Goal: Transaction & Acquisition: Purchase product/service

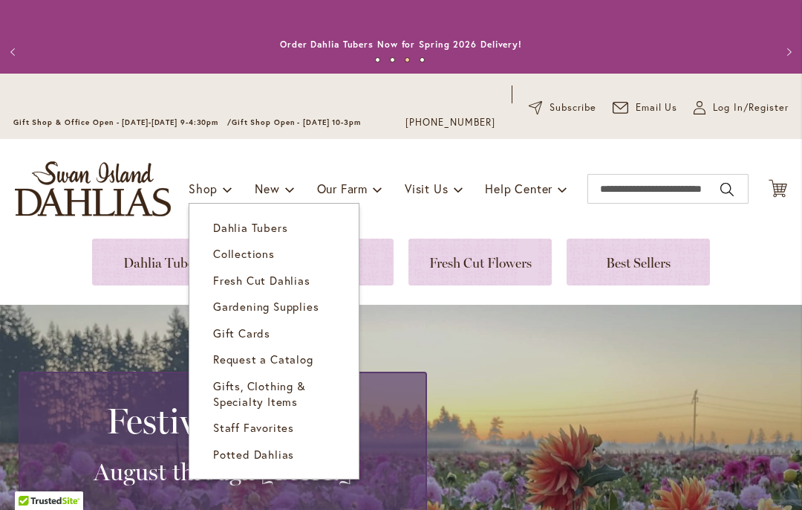
click at [273, 226] on span "Dahlia Tubers" at bounding box center [250, 227] width 74 height 15
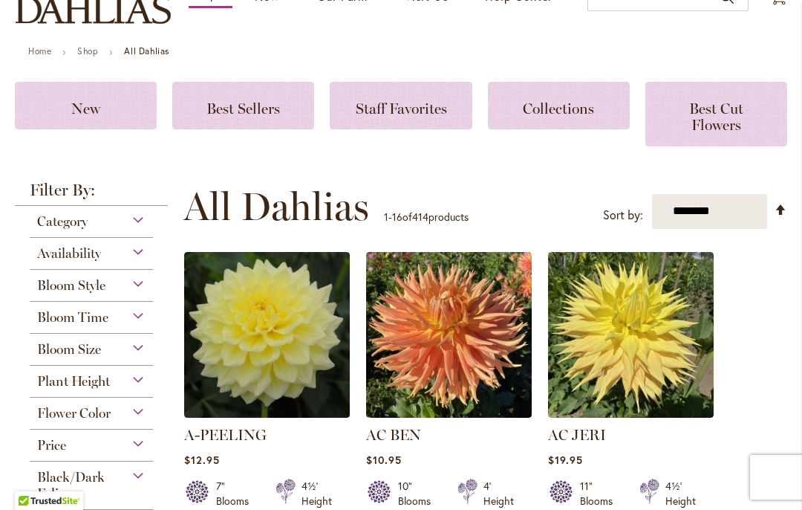
scroll to position [194, 0]
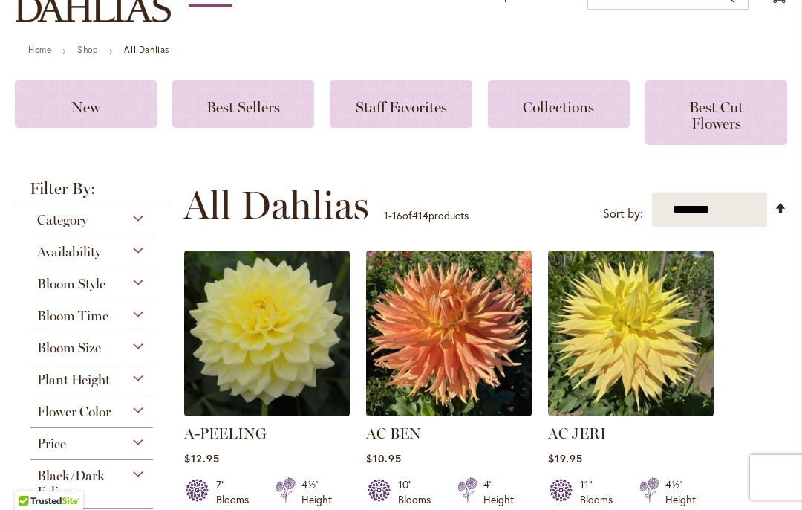
click at [737, 204] on select "**********" at bounding box center [709, 209] width 115 height 35
click at [138, 380] on div "Plant Height" at bounding box center [91, 376] width 123 height 24
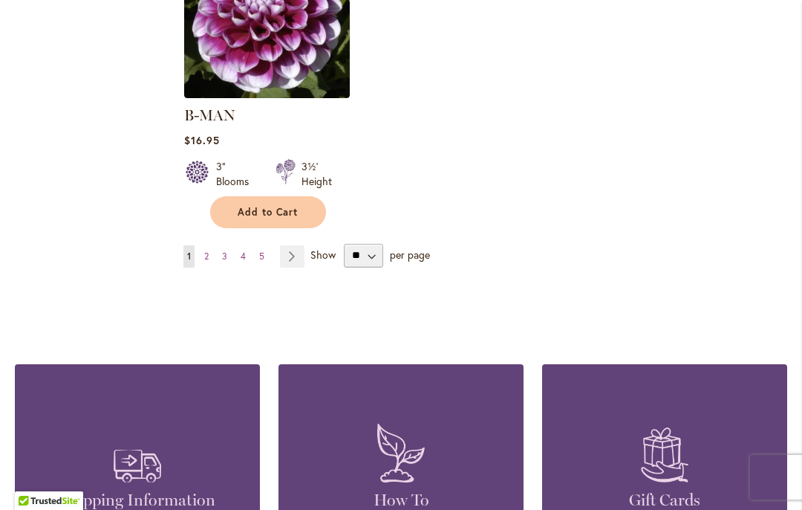
scroll to position [2095, 0]
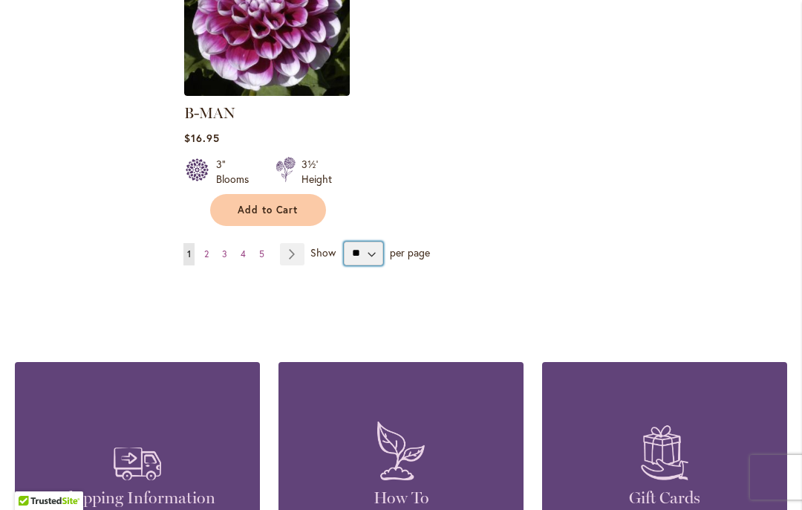
click at [372, 241] on select "** ** ** **" at bounding box center [363, 253] width 39 height 24
select select "**"
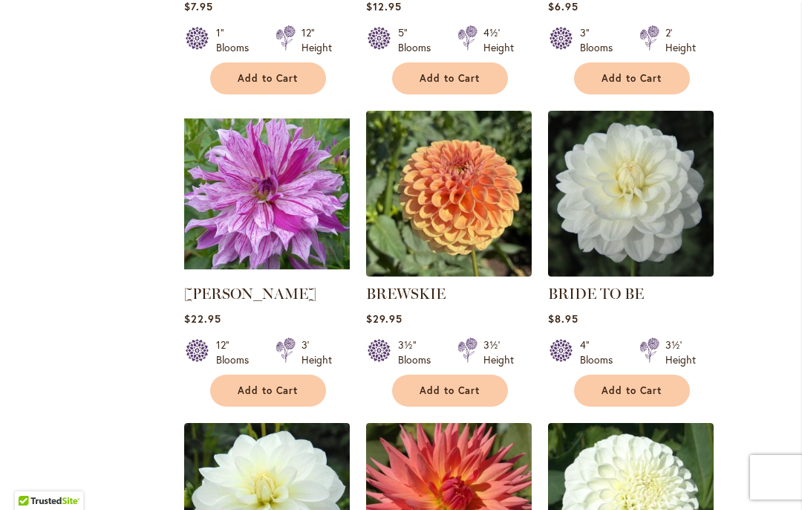
scroll to position [5366, 0]
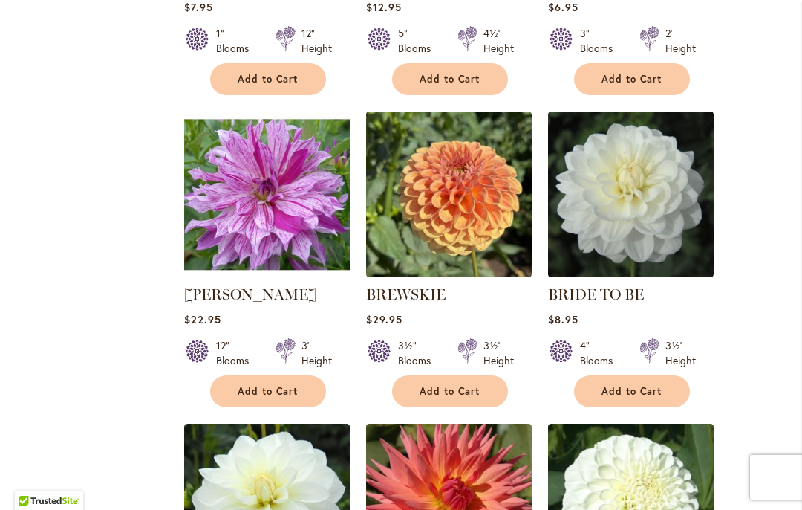
click at [654, 385] on span "Add to Cart" at bounding box center [632, 391] width 61 height 13
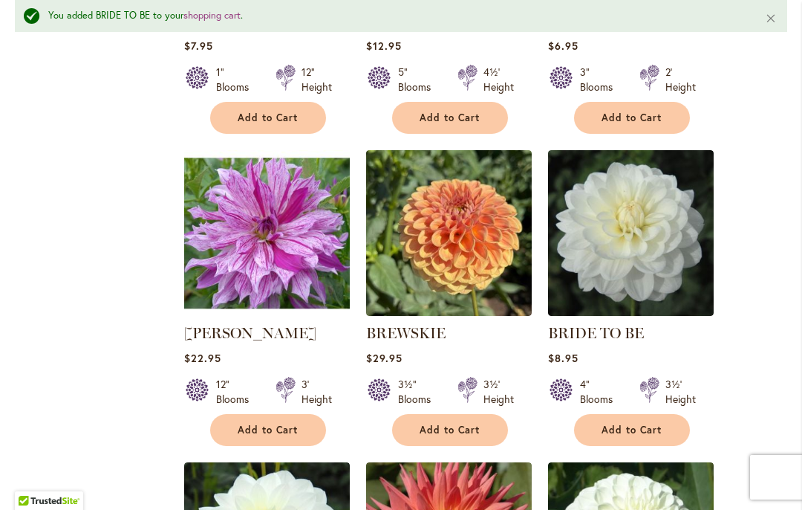
click at [650, 423] on span "Add to Cart" at bounding box center [632, 429] width 61 height 13
click at [466, 423] on span "Add to Cart" at bounding box center [450, 429] width 61 height 13
click at [473, 423] on span "Add to Cart" at bounding box center [450, 429] width 61 height 13
click at [277, 423] on span "Add to Cart" at bounding box center [268, 429] width 61 height 13
click at [280, 423] on span "Add to Cart" at bounding box center [268, 429] width 61 height 13
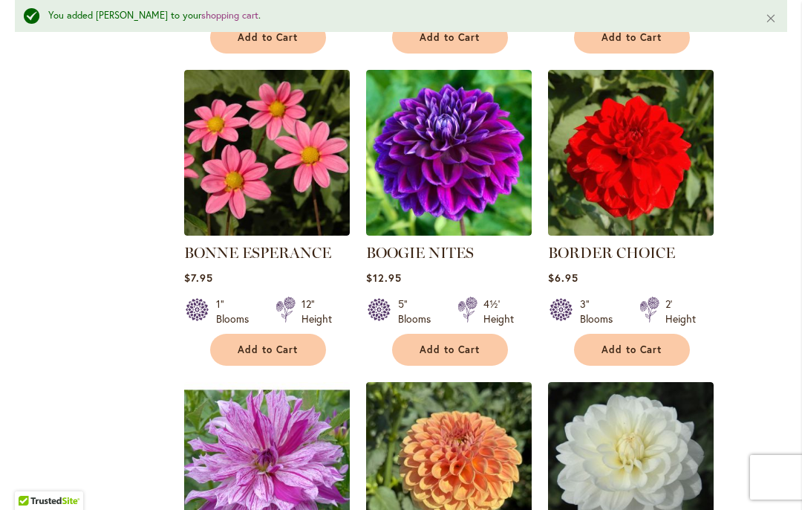
scroll to position [5132, 0]
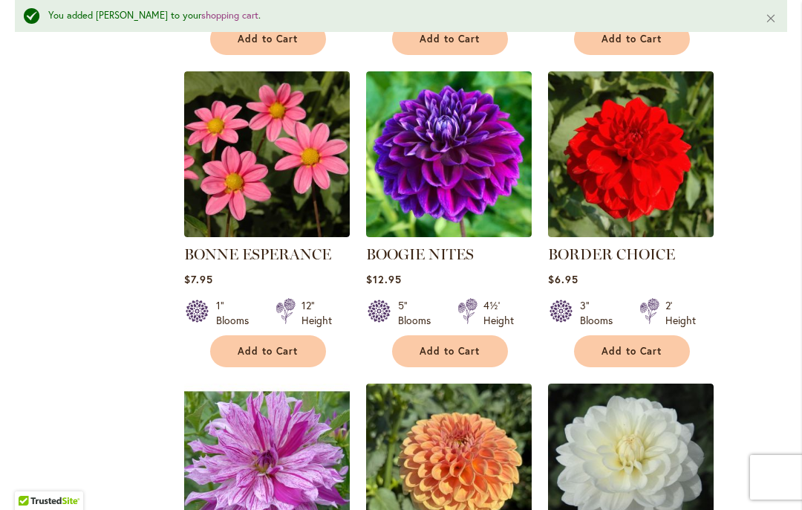
click at [651, 345] on span "Add to Cart" at bounding box center [632, 351] width 61 height 13
click at [654, 345] on span "Add to Cart" at bounding box center [632, 351] width 61 height 13
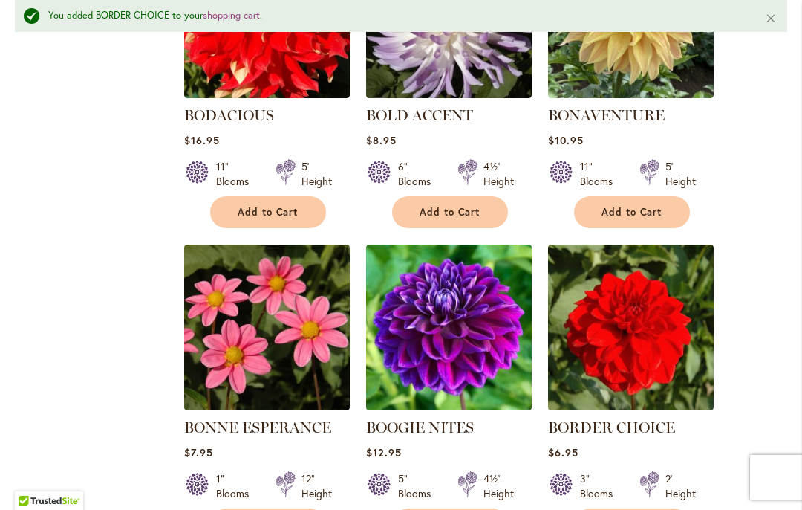
scroll to position [4965, 0]
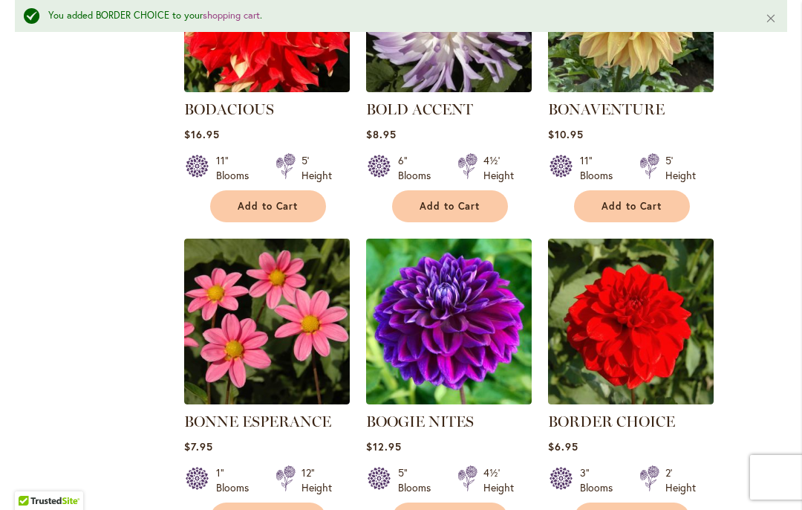
click at [285, 509] on span "Add to Cart" at bounding box center [268, 518] width 61 height 13
click at [279, 509] on span "Add to Cart" at bounding box center [268, 518] width 61 height 13
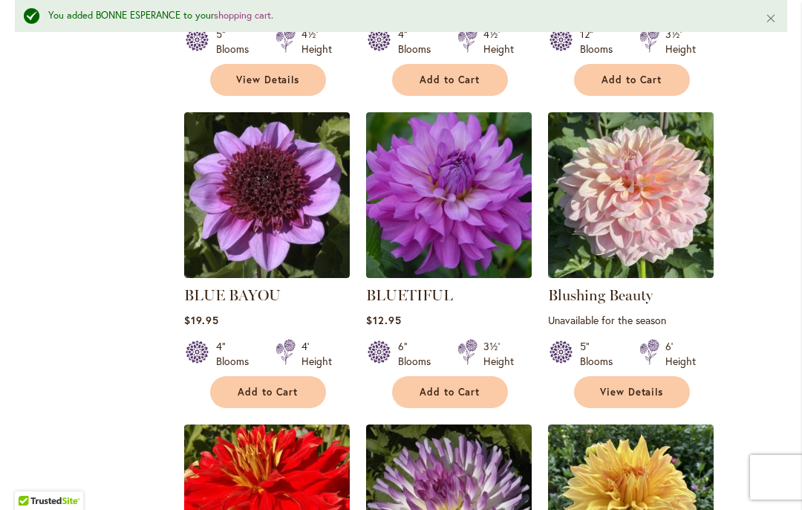
scroll to position [4468, 0]
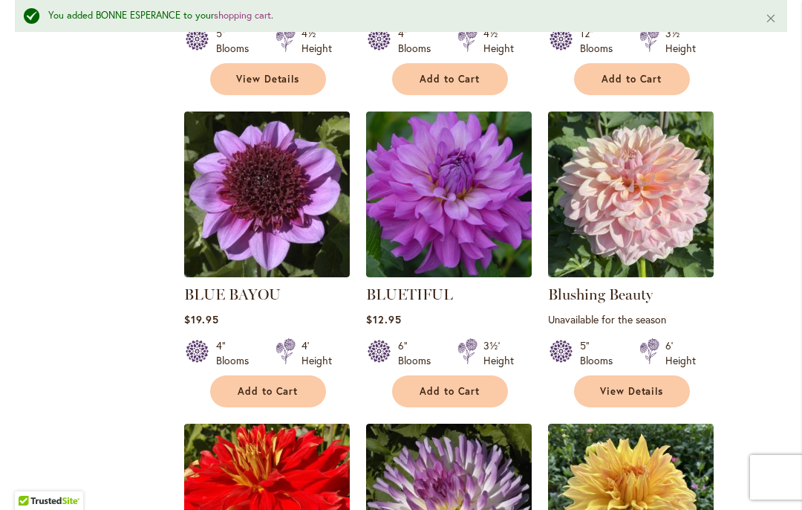
click at [472, 385] on span "Add to Cart" at bounding box center [450, 391] width 61 height 13
click at [478, 385] on span "Add to Cart" at bounding box center [450, 391] width 61 height 13
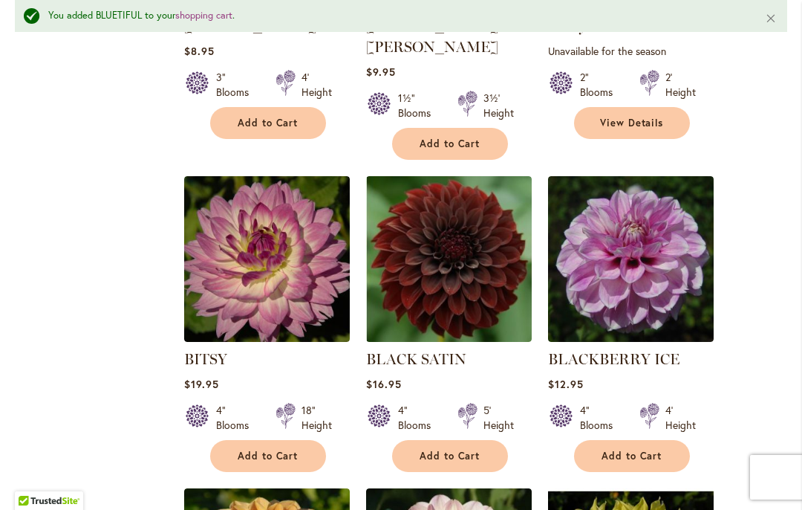
scroll to position [3776, 0]
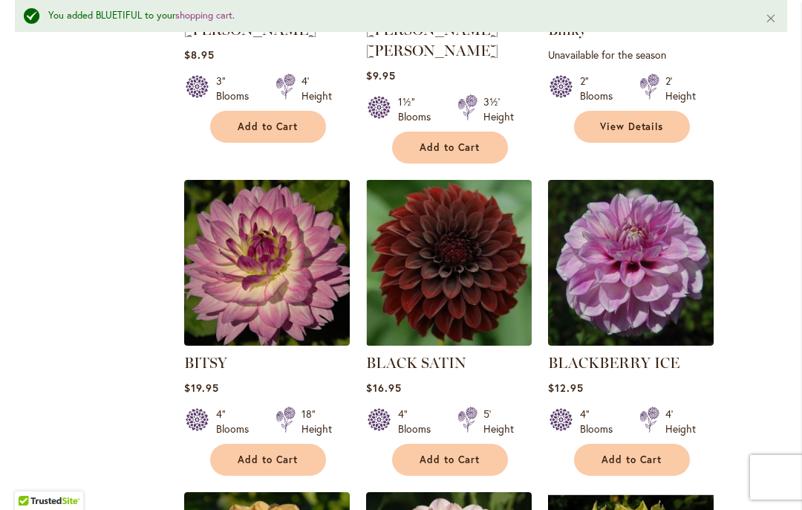
click at [290, 453] on span "Add to Cart" at bounding box center [268, 459] width 61 height 13
click at [292, 453] on span "Add to Cart" at bounding box center [268, 459] width 61 height 13
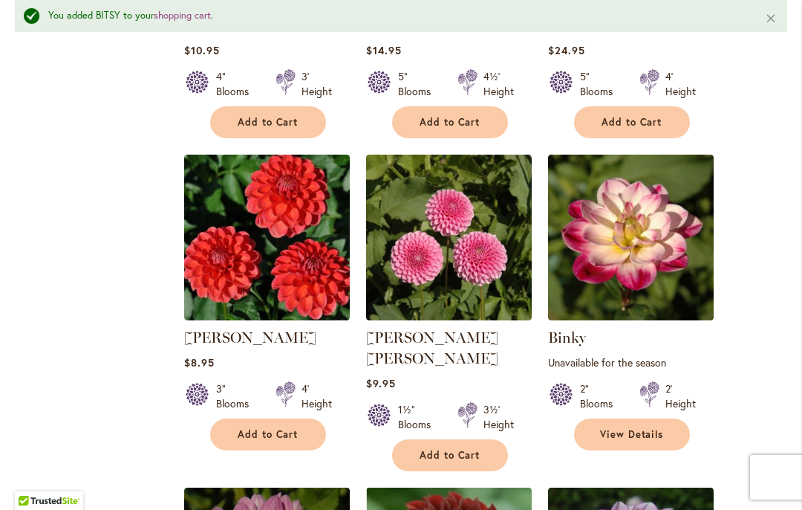
scroll to position [3473, 0]
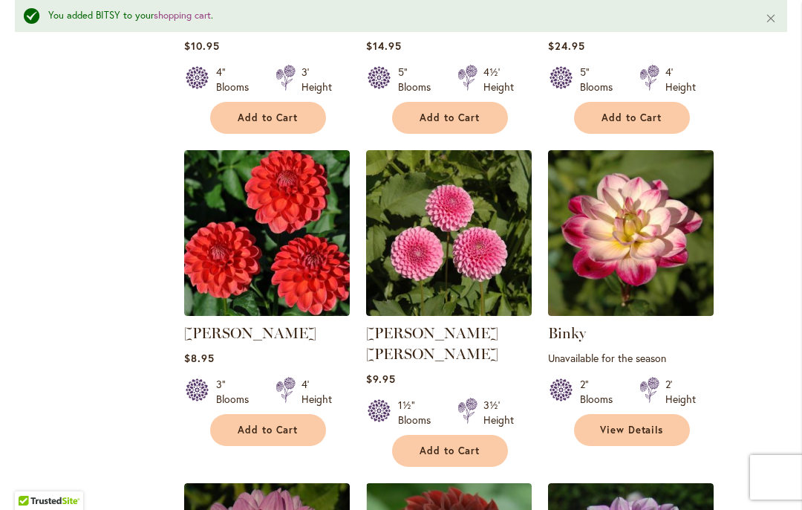
click at [643, 423] on span "View Details" at bounding box center [632, 429] width 64 height 13
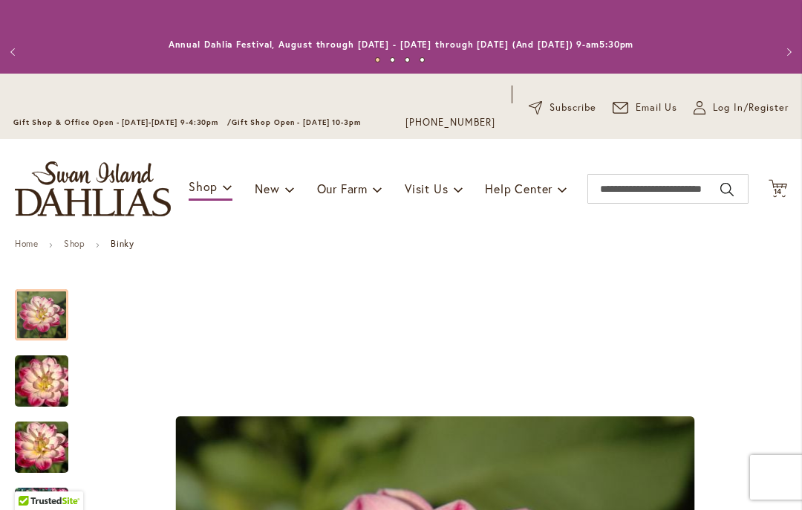
click at [25, 51] on button "Previous" at bounding box center [15, 52] width 30 height 30
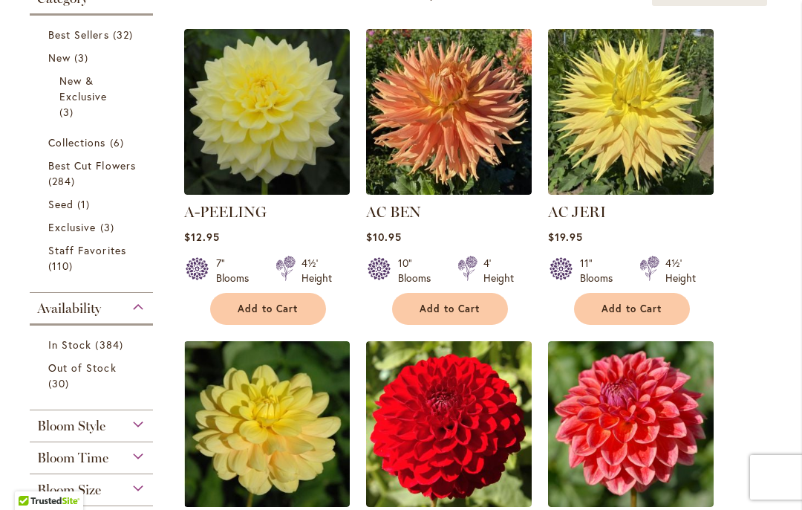
scroll to position [414, 0]
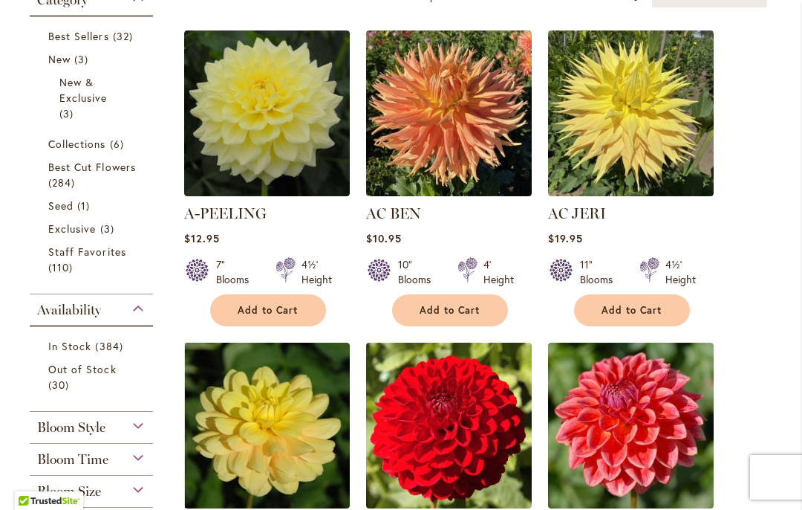
click at [114, 169] on span "Best Cut Flowers" at bounding box center [92, 167] width 88 height 14
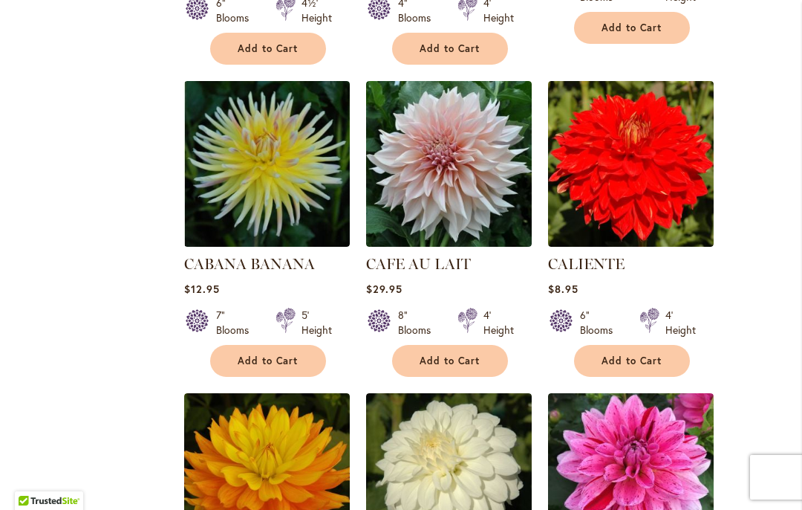
scroll to position [4101, 0]
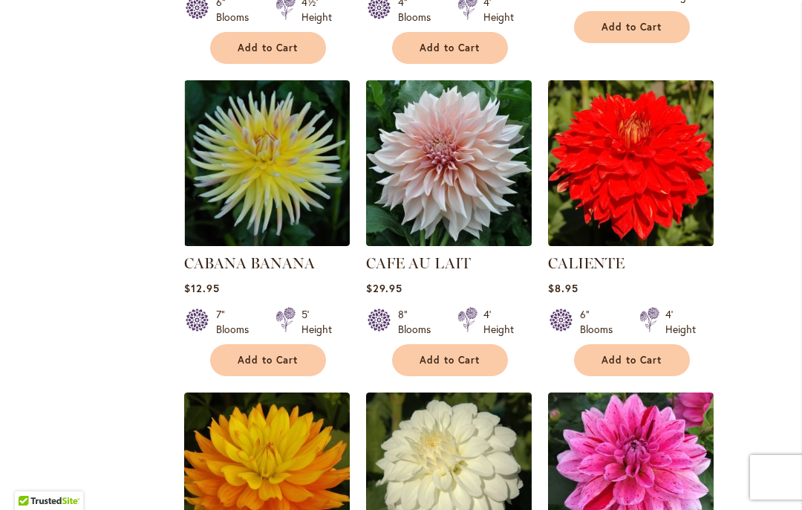
click at [285, 354] on span "Add to Cart" at bounding box center [268, 360] width 61 height 13
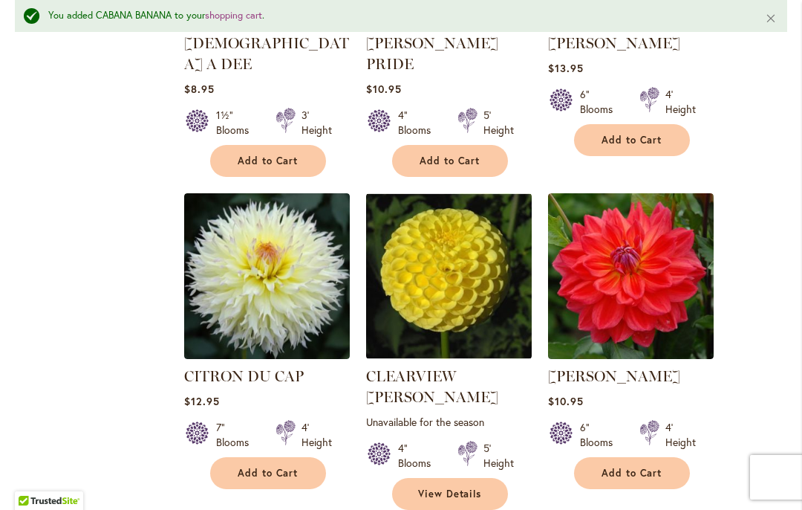
scroll to position [5636, 0]
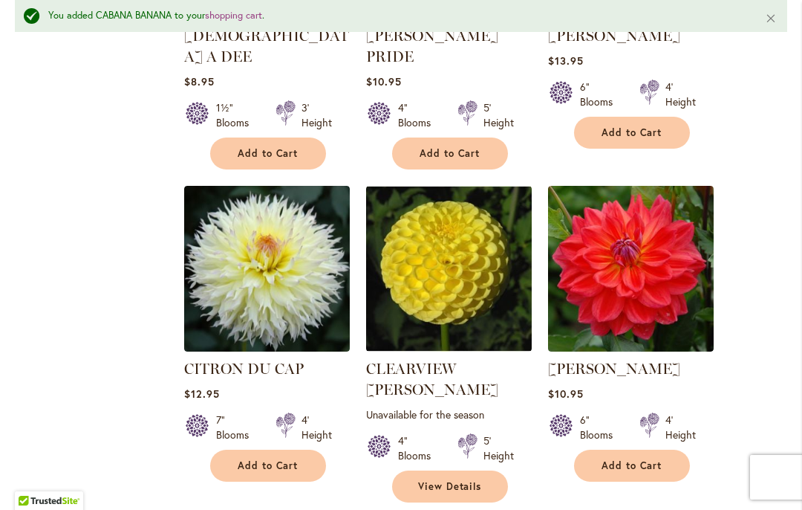
click at [281, 459] on span "Add to Cart" at bounding box center [268, 465] width 61 height 13
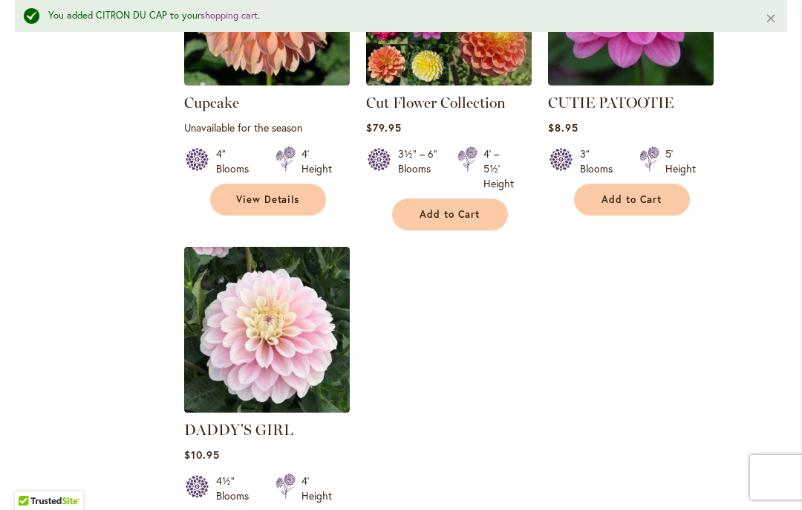
scroll to position [6881, 0]
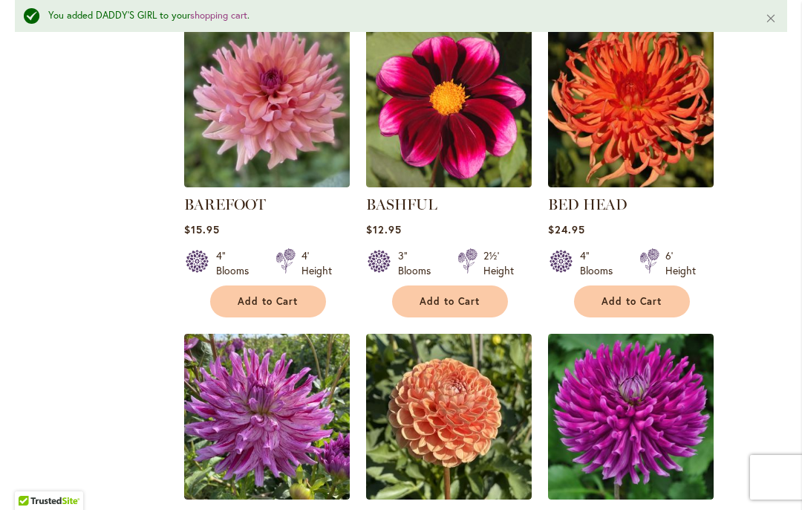
scroll to position [1655, 0]
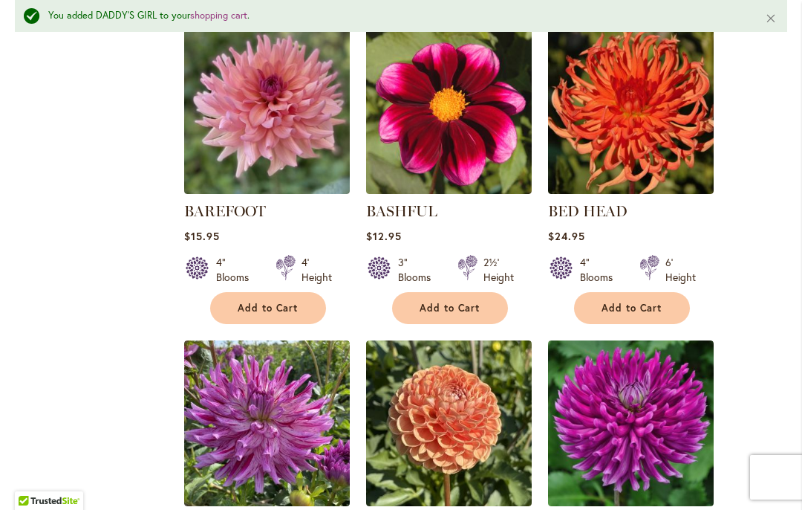
click at [472, 299] on button "Add to Cart" at bounding box center [450, 308] width 116 height 32
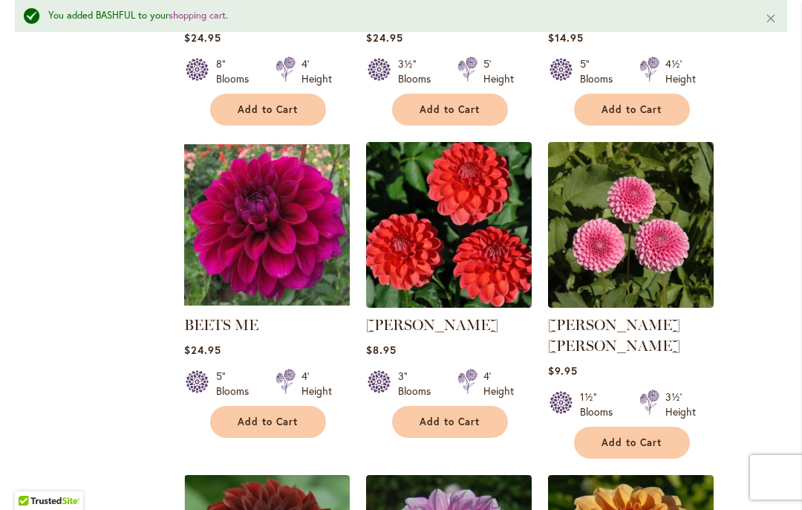
scroll to position [2169, 0]
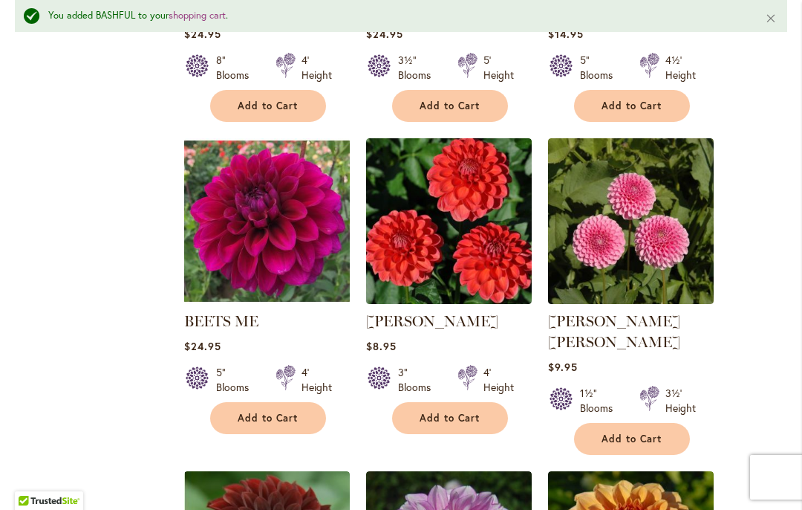
click at [665, 423] on button "Add to Cart" at bounding box center [632, 439] width 116 height 32
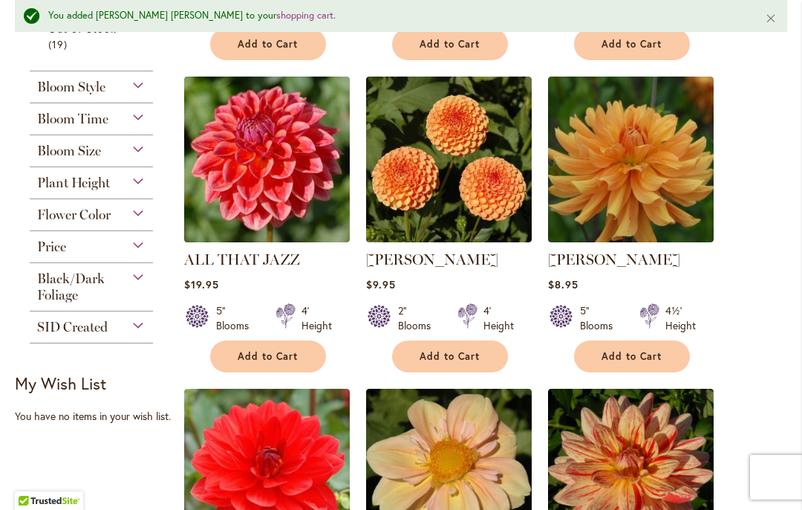
scroll to position [668, 0]
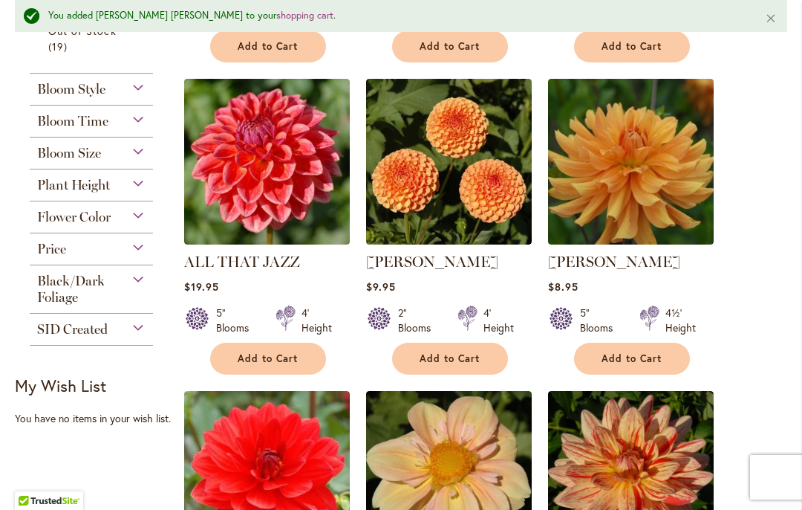
click at [141, 152] on div "Bloom Size" at bounding box center [91, 149] width 123 height 24
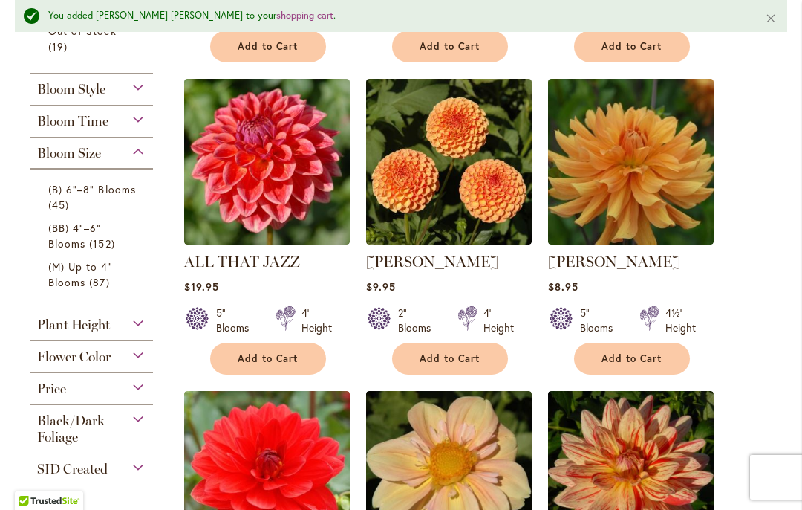
click at [81, 276] on link "(M) Up to 4" Blooms 87 items" at bounding box center [93, 273] width 90 height 31
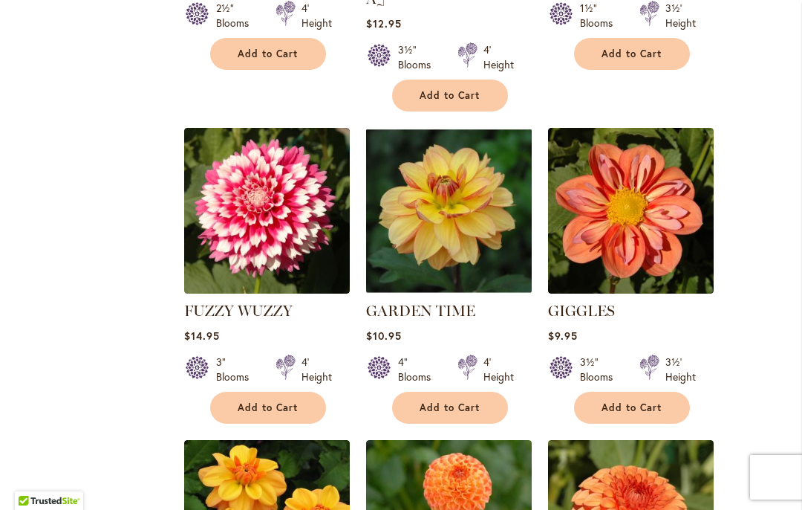
scroll to position [3163, 0]
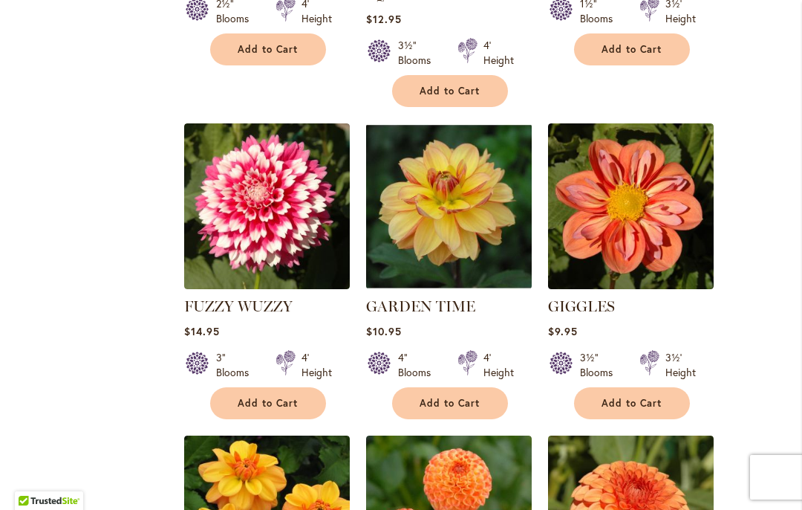
click at [649, 387] on button "Add to Cart" at bounding box center [632, 403] width 116 height 32
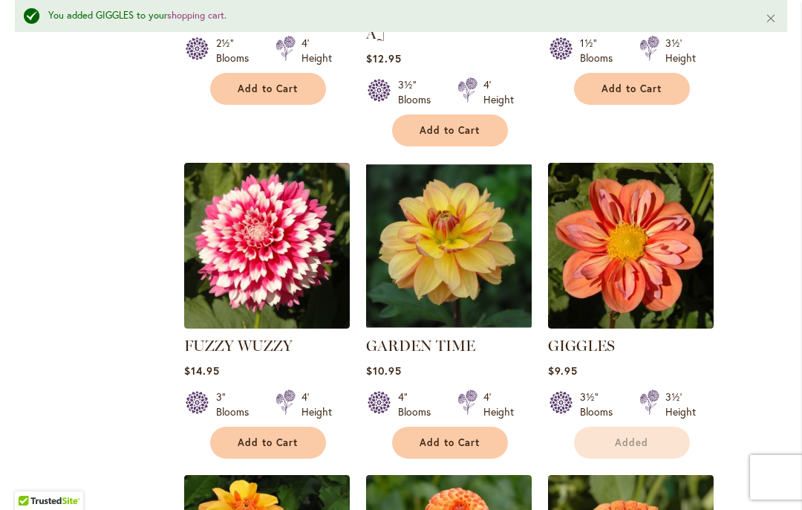
click at [653, 389] on div at bounding box center [649, 404] width 19 height 30
click at [649, 436] on span "Add to Cart" at bounding box center [632, 442] width 61 height 13
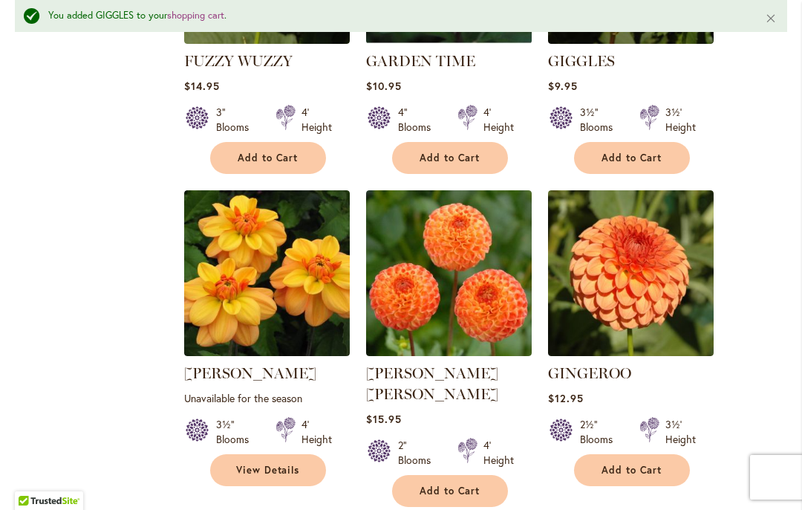
scroll to position [3448, 0]
click at [283, 463] on span "View Details" at bounding box center [268, 469] width 64 height 13
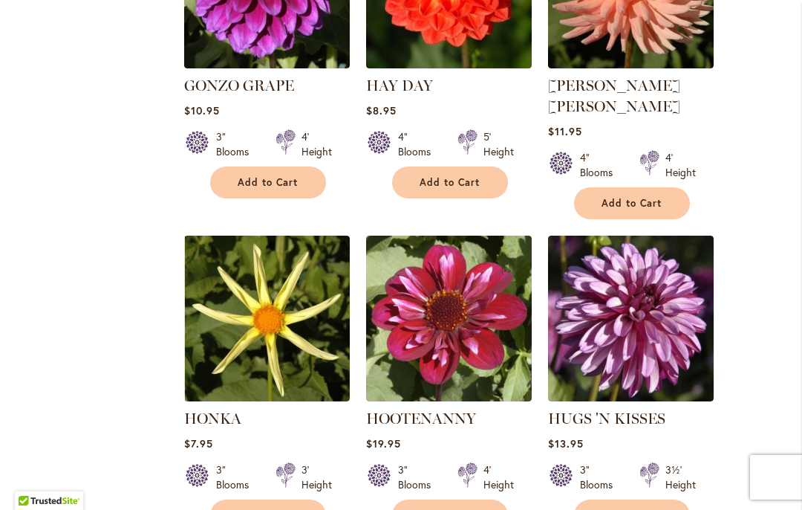
scroll to position [4041, 0]
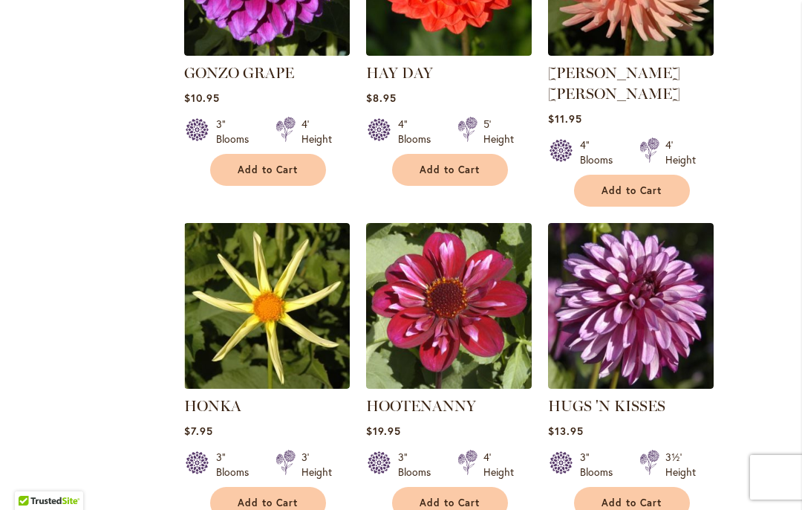
click at [651, 496] on span "Add to Cart" at bounding box center [632, 502] width 61 height 13
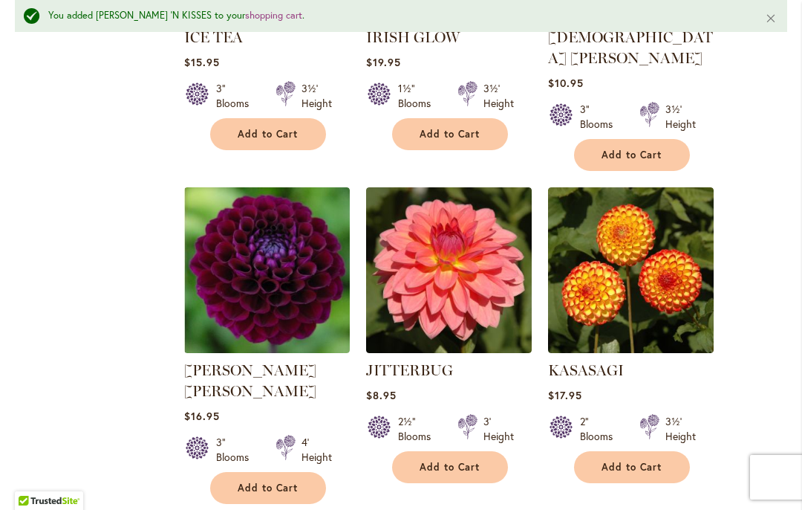
scroll to position [4763, 0]
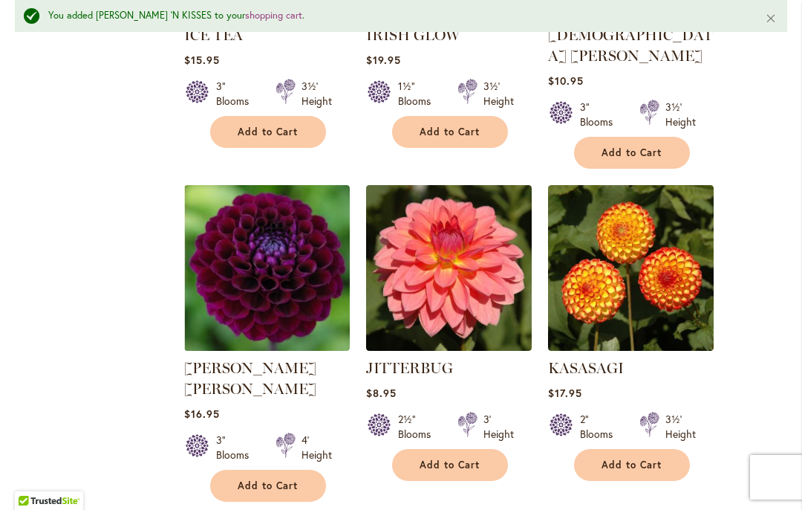
click at [456, 458] on span "Add to Cart" at bounding box center [450, 464] width 61 height 13
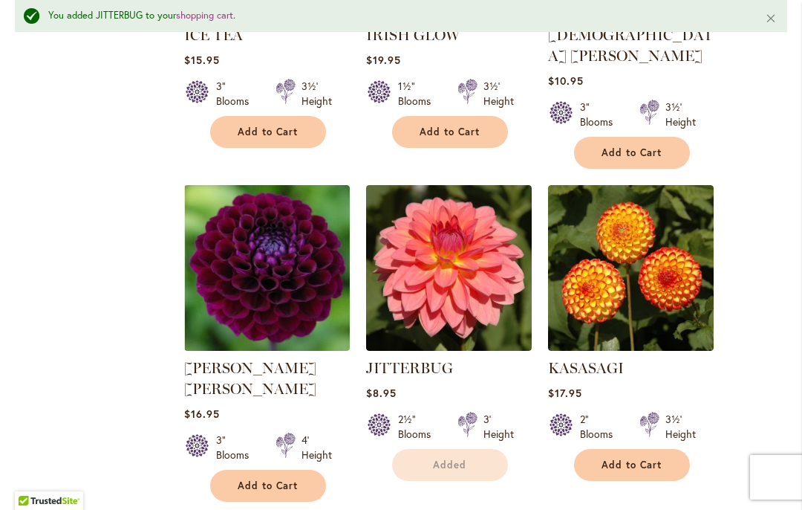
click at [644, 458] on span "Add to Cart" at bounding box center [632, 464] width 61 height 13
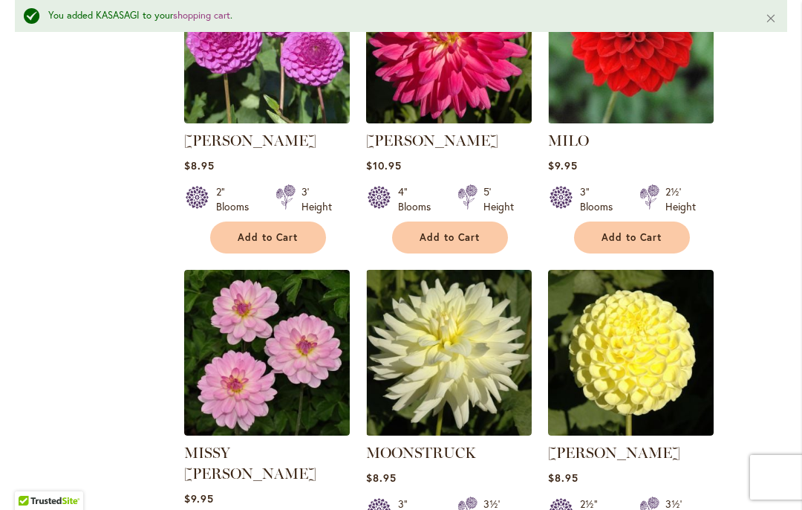
scroll to position [6614, 0]
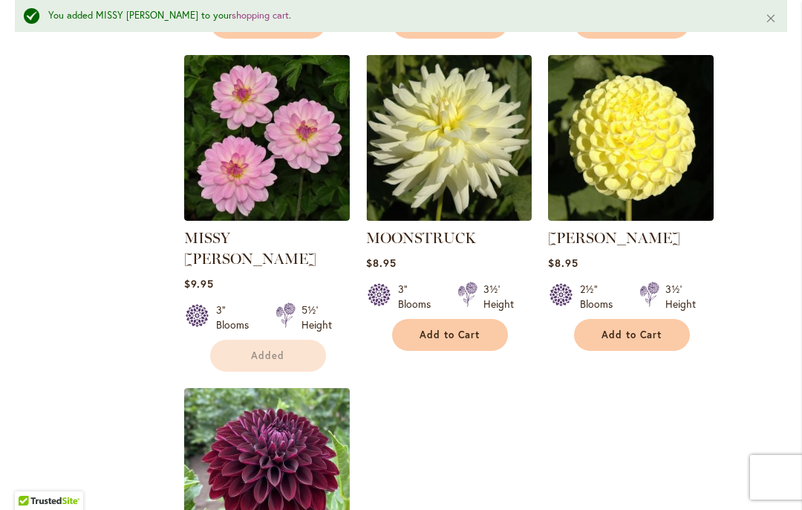
scroll to position [6840, 0]
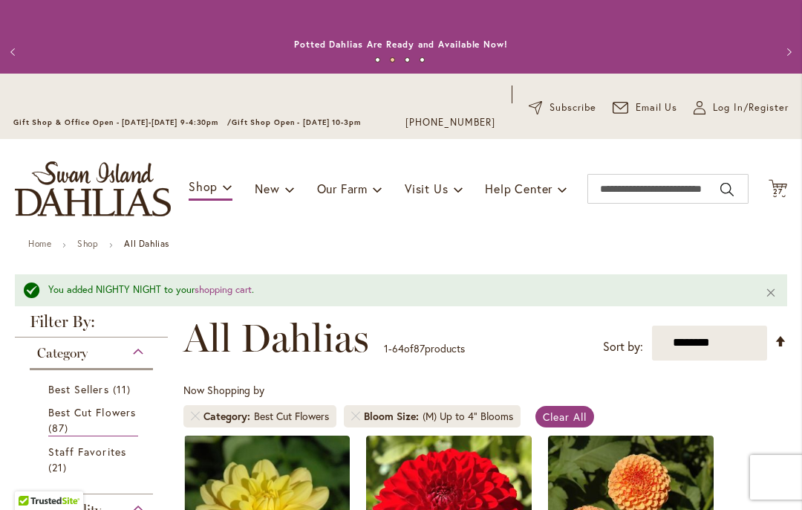
scroll to position [0, 0]
click at [783, 188] on span "27 27 items" at bounding box center [778, 191] width 15 height 7
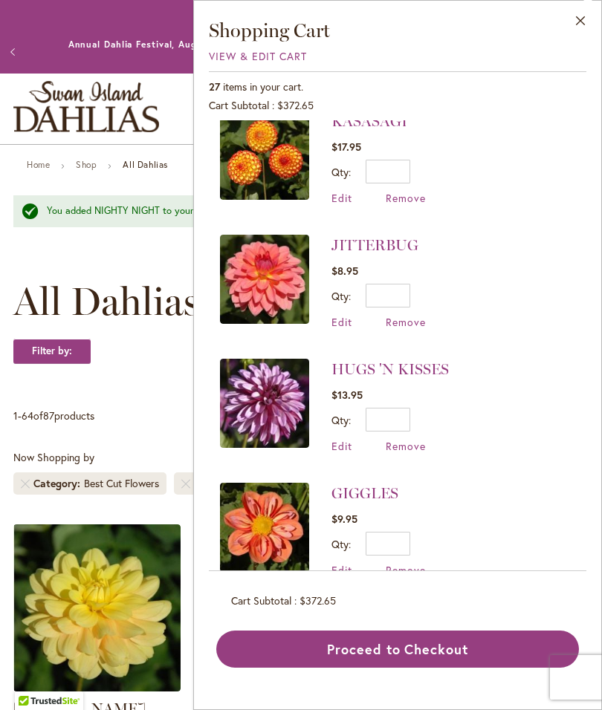
scroll to position [270, 0]
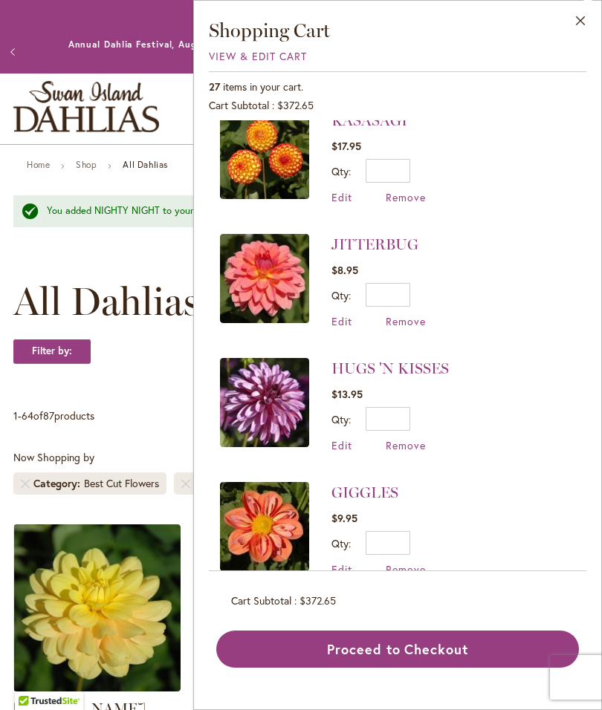
click at [417, 195] on span "Remove" at bounding box center [405, 197] width 40 height 14
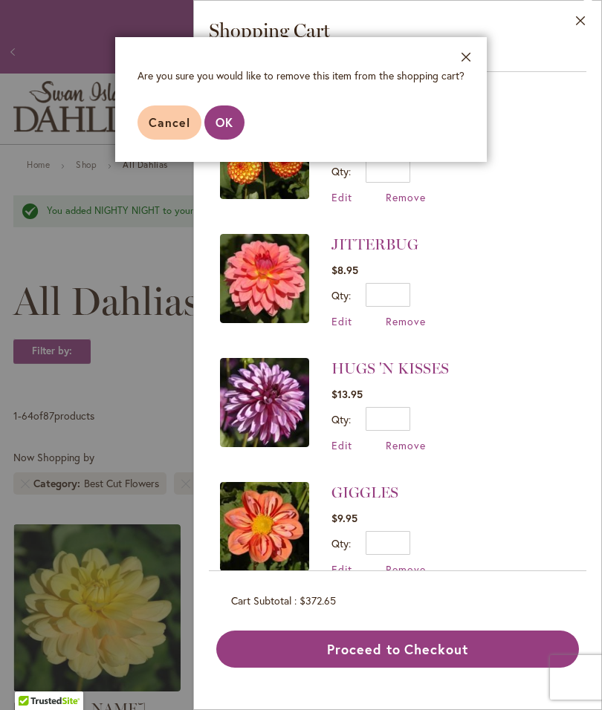
click at [228, 121] on span "OK" at bounding box center [224, 122] width 18 height 16
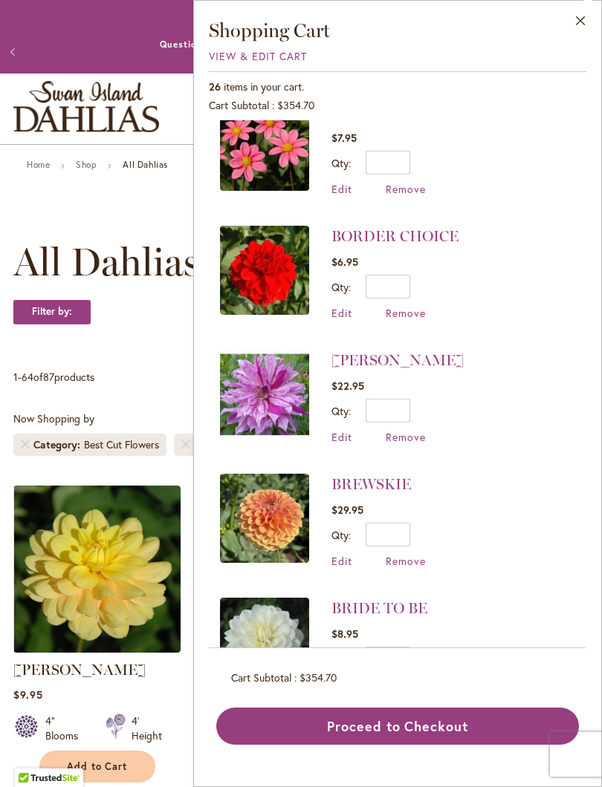
scroll to position [1538, 0]
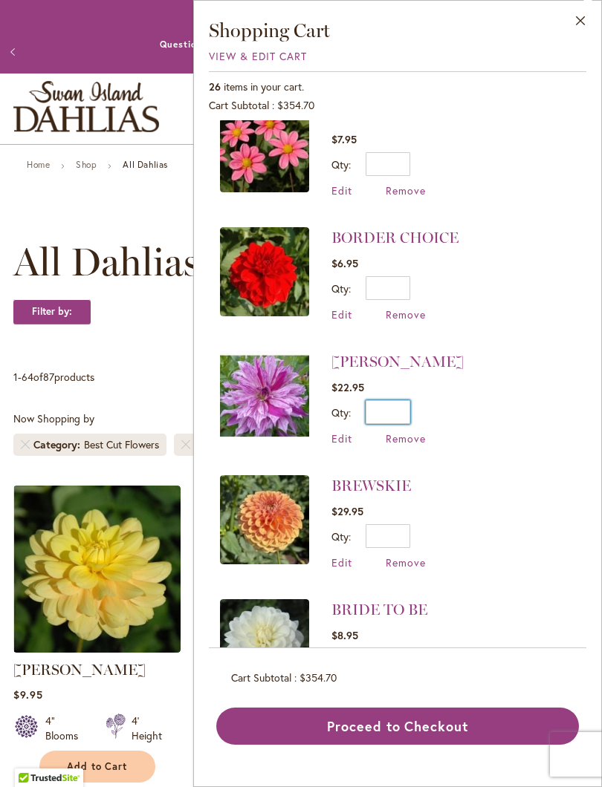
click at [409, 400] on input "*" at bounding box center [387, 412] width 45 height 24
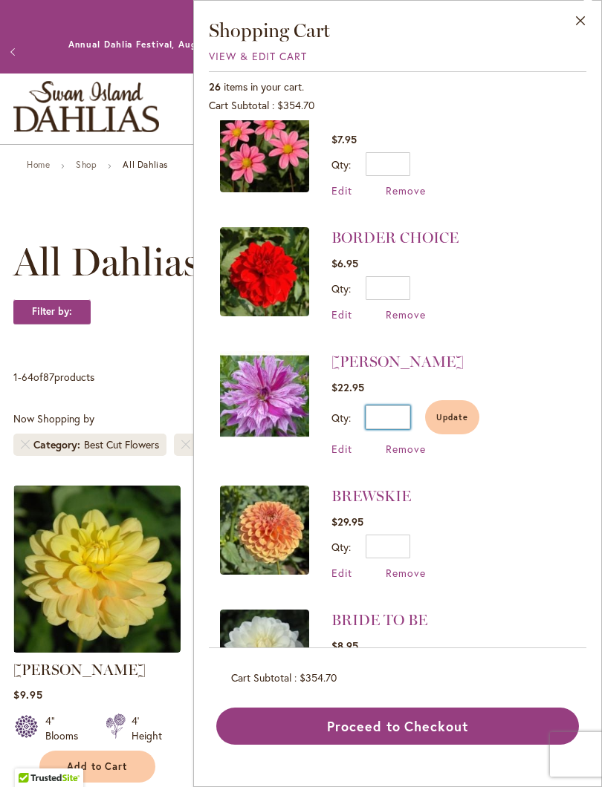
type input "*"
click at [463, 412] on span "Update" at bounding box center [452, 417] width 32 height 10
click at [406, 509] on input "*" at bounding box center [387, 547] width 45 height 24
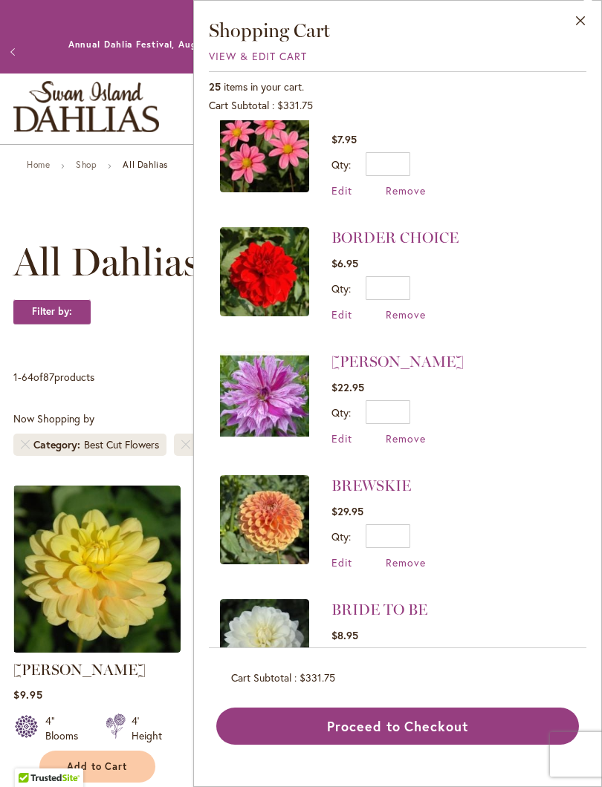
scroll to position [0, 0]
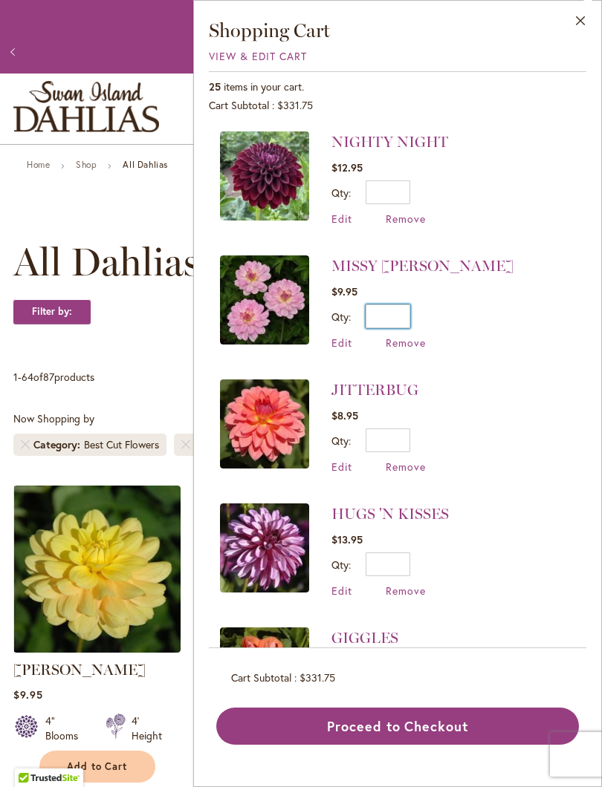
click at [409, 316] on input "*" at bounding box center [387, 317] width 45 height 24
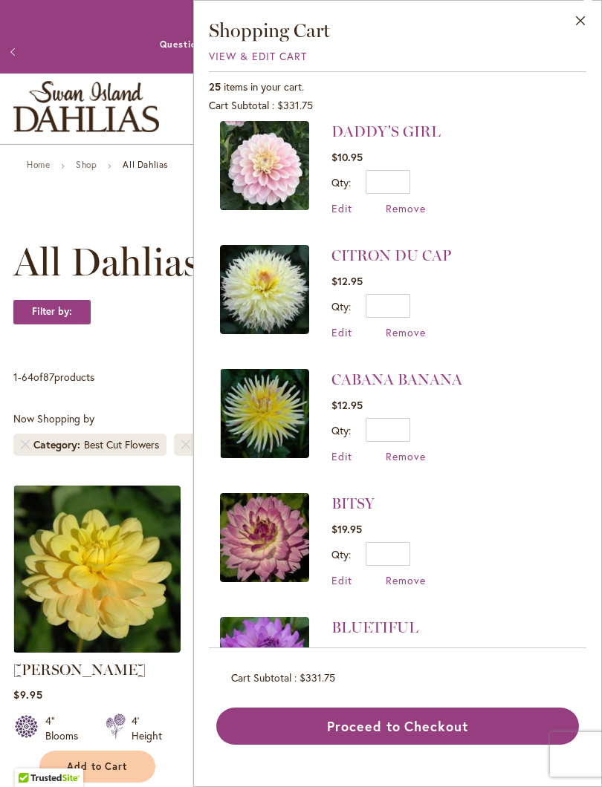
scroll to position [911, 0]
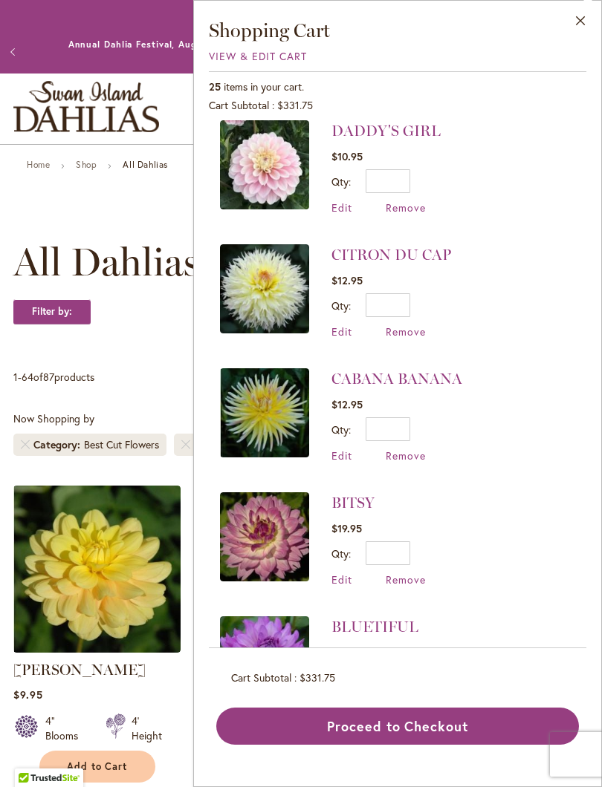
type input "*"
click at [421, 325] on span "Remove" at bounding box center [405, 332] width 40 height 14
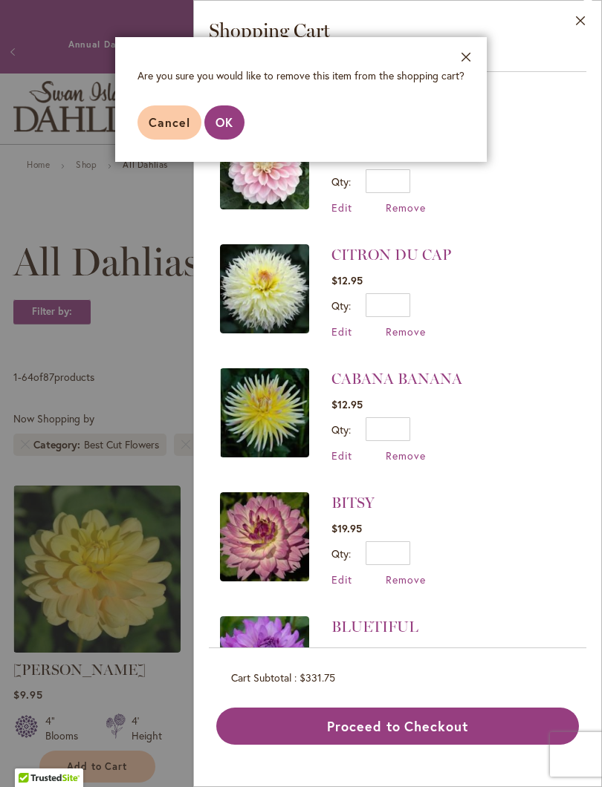
scroll to position [0, 0]
click at [228, 124] on span "OK" at bounding box center [224, 122] width 18 height 16
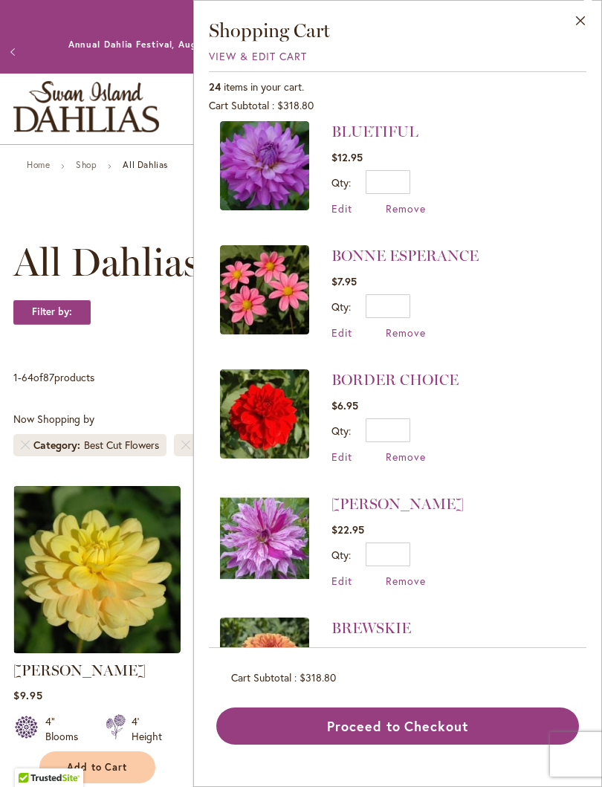
scroll to position [1272, 0]
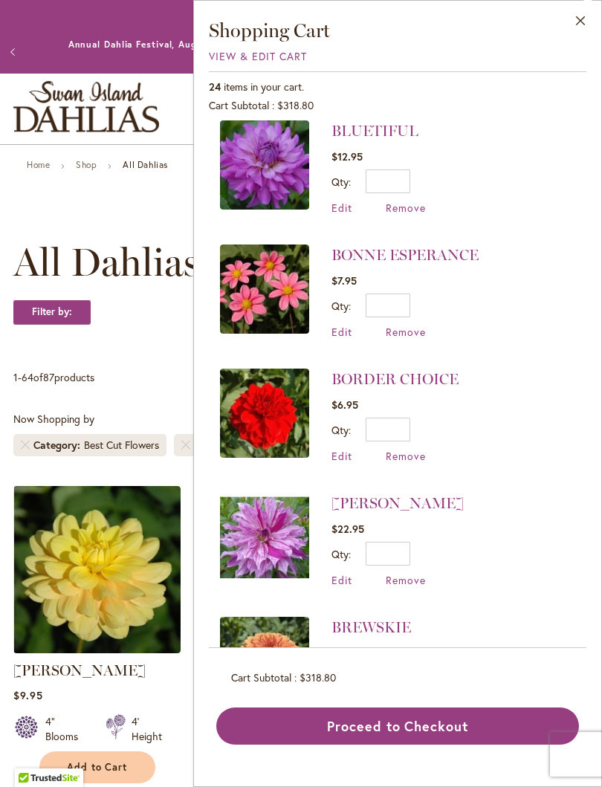
click at [422, 325] on span "Remove" at bounding box center [405, 332] width 40 height 14
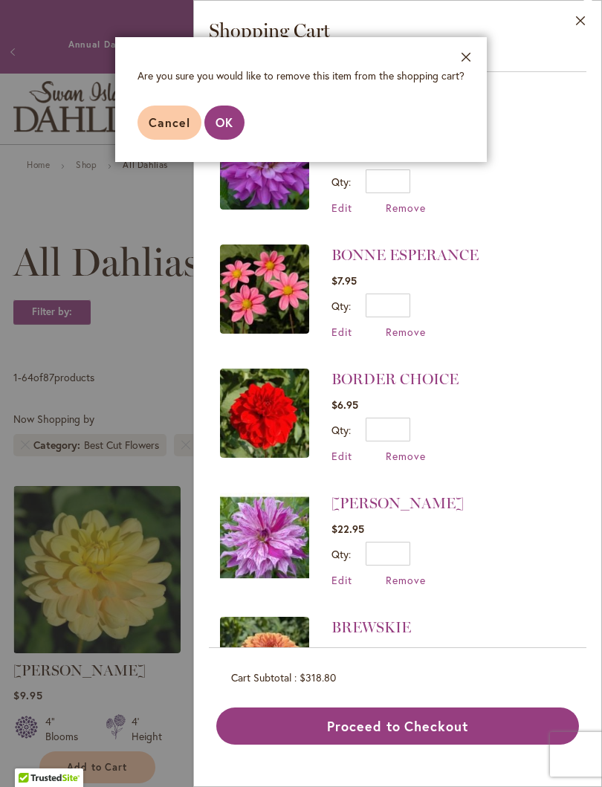
click at [227, 119] on span "OK" at bounding box center [224, 122] width 18 height 16
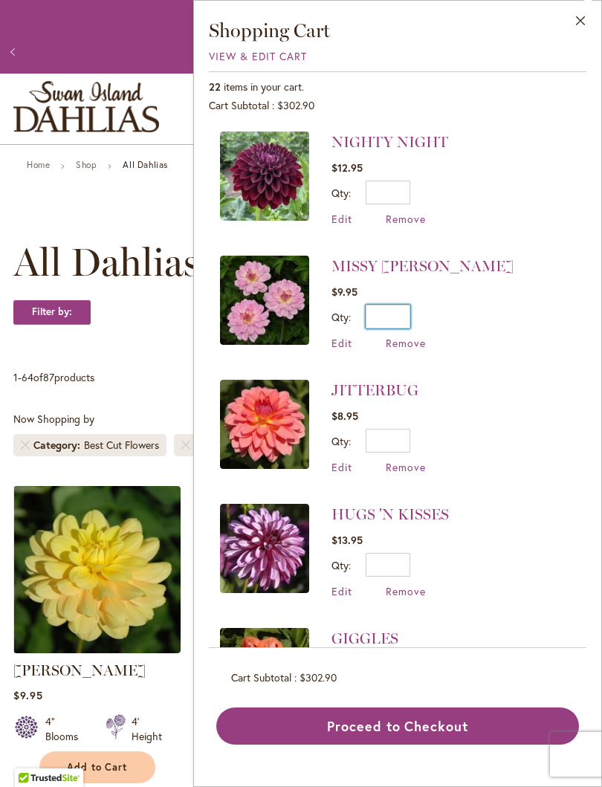
click at [410, 313] on input "*" at bounding box center [387, 317] width 45 height 24
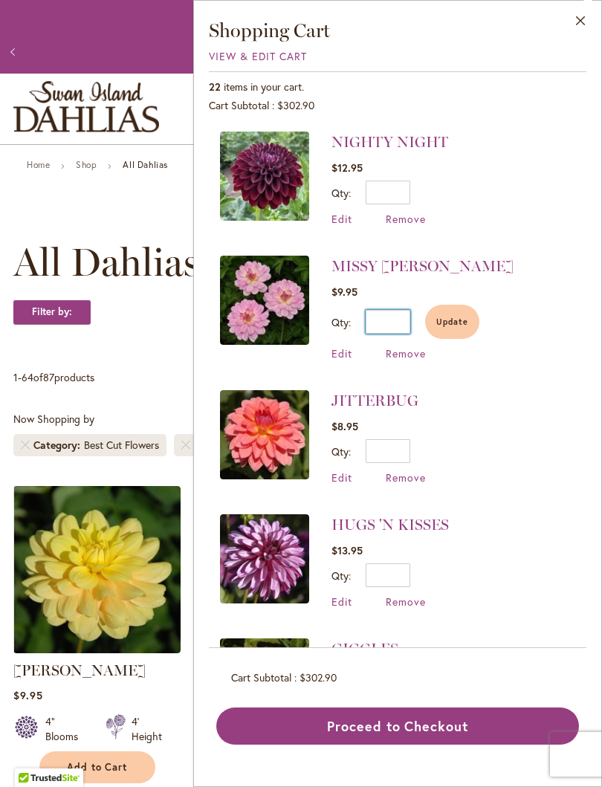
type input "*"
click at [455, 319] on span "Update" at bounding box center [452, 321] width 32 height 10
